Goal: Task Accomplishment & Management: Manage account settings

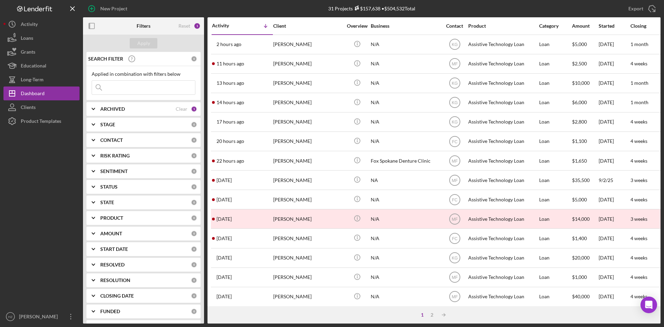
click at [359, 81] on icon "Icon/Info" at bounding box center [357, 83] width 16 height 16
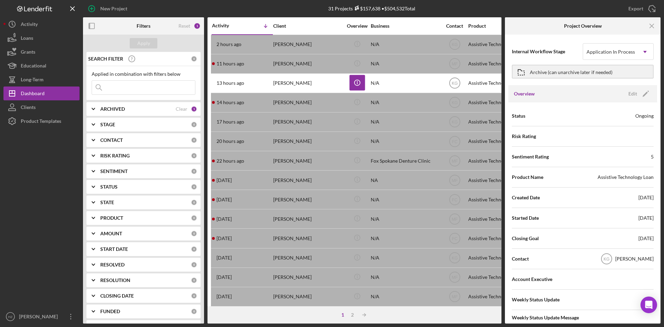
click at [329, 81] on div "[PERSON_NAME]" at bounding box center [307, 83] width 69 height 18
click at [653, 24] on icon "Icon/Menu Close" at bounding box center [653, 26] width 16 height 16
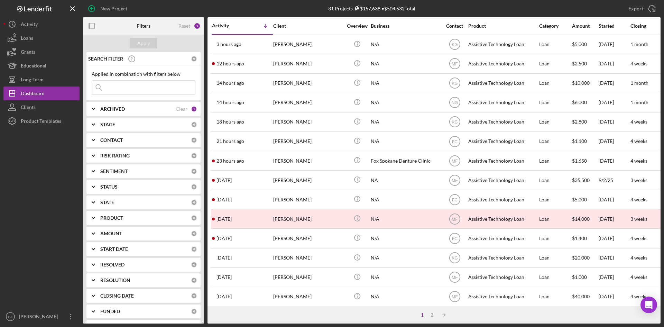
click at [328, 106] on div "[PERSON_NAME]" at bounding box center [307, 102] width 69 height 18
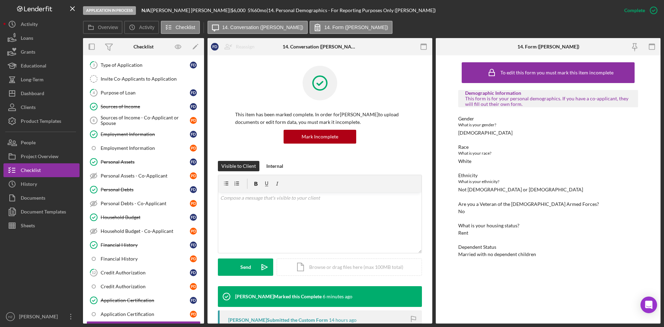
scroll to position [51, 0]
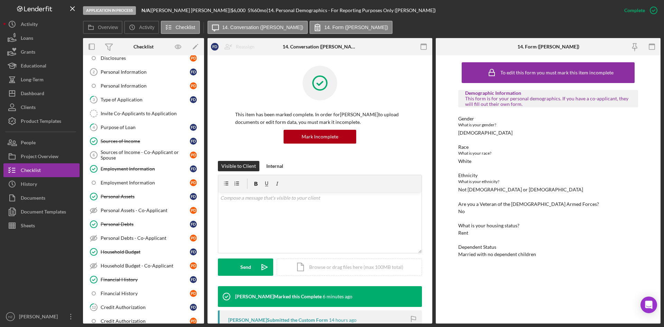
click at [109, 131] on link "4 Purpose of Loan F D" at bounding box center [143, 127] width 114 height 14
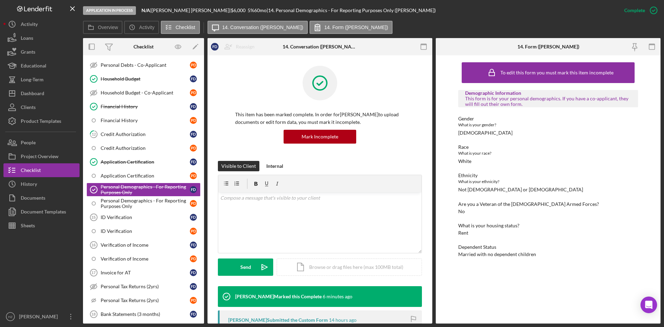
scroll to position [224, 0]
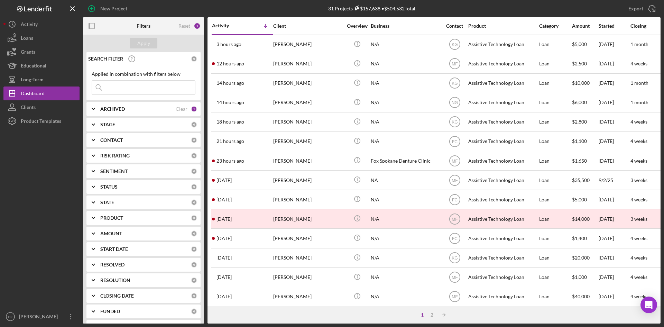
click at [325, 130] on div "[PERSON_NAME]" at bounding box center [307, 122] width 69 height 18
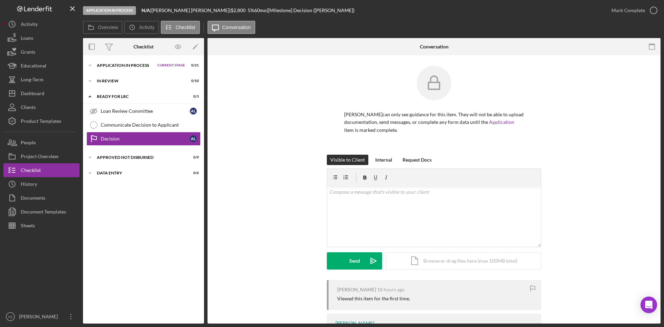
click at [91, 65] on icon "Icon/Expander" at bounding box center [90, 65] width 14 height 14
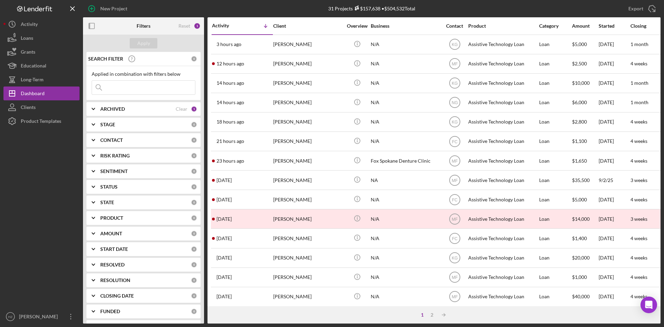
click at [280, 104] on div "[PERSON_NAME]" at bounding box center [307, 102] width 69 height 18
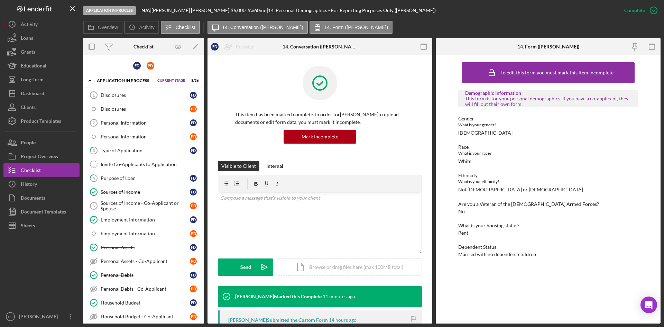
click at [113, 181] on div "Purpose of Loan" at bounding box center [145, 178] width 89 height 6
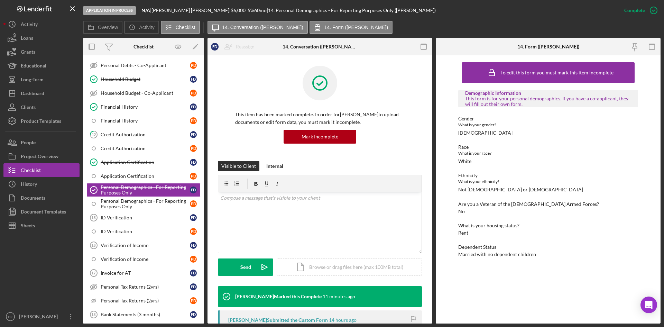
scroll to position [224, 0]
